Goal: Navigation & Orientation: Find specific page/section

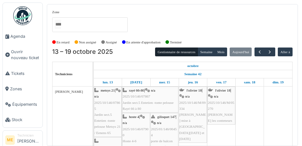
scroll to position [29, 0]
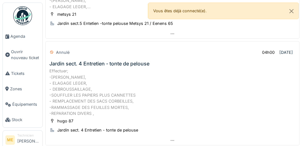
scroll to position [144, 0]
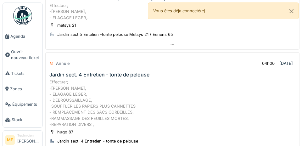
click at [15, 38] on span "Agenda" at bounding box center [25, 36] width 30 height 6
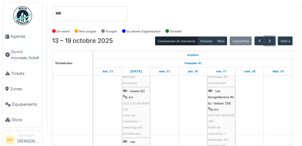
click at [271, 38] on span "button" at bounding box center [269, 40] width 5 height 5
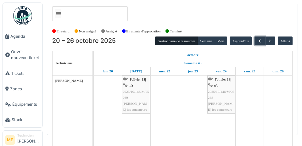
click at [259, 38] on span "button" at bounding box center [259, 40] width 5 height 5
